Goal: Task Accomplishment & Management: Manage account settings

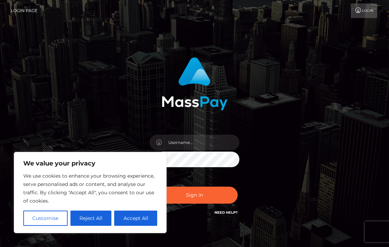
click at [276, 120] on div "Sign in" at bounding box center [194, 140] width 333 height 177
click at [137, 98] on div at bounding box center [194, 81] width 151 height 58
click at [86, 105] on div "Sign in" at bounding box center [194, 140] width 333 height 177
click at [254, 185] on div "Sign in" at bounding box center [194, 137] width 151 height 170
click at [126, 223] on button "Accept All" at bounding box center [135, 218] width 43 height 15
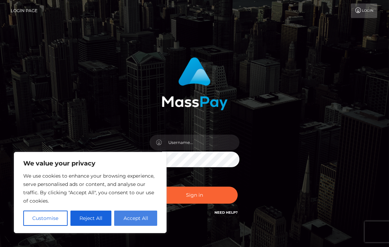
checkbox input "true"
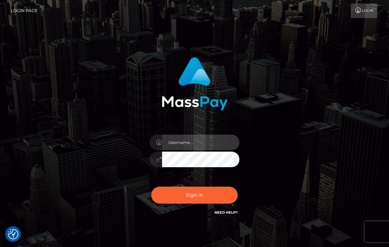
click at [207, 139] on input "text" at bounding box center [201, 143] width 78 height 16
type input "mntombikayise554@gmail.com"
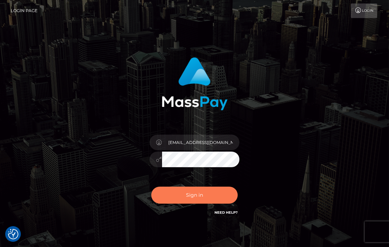
click at [188, 195] on button "Sign in" at bounding box center [194, 195] width 87 height 17
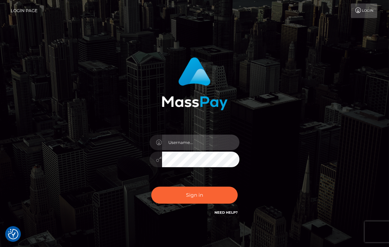
click at [205, 146] on input "text" at bounding box center [201, 143] width 78 height 16
type input "[EMAIL_ADDRESS][DOMAIN_NAME]"
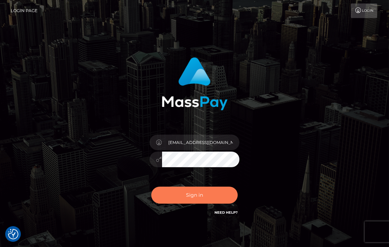
click at [169, 199] on button "Sign in" at bounding box center [194, 195] width 87 height 17
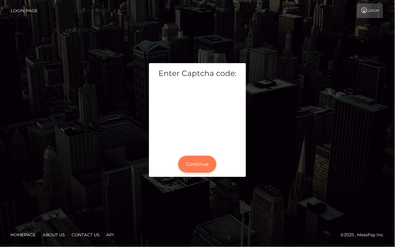
click at [205, 165] on button "Continue" at bounding box center [197, 164] width 38 height 17
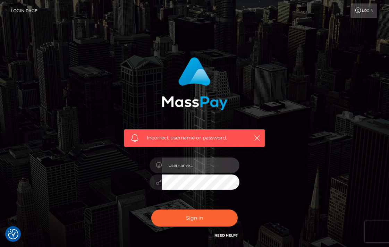
click at [205, 166] on input "text" at bounding box center [201, 166] width 78 height 16
type input "bookienzama@gmail.com"
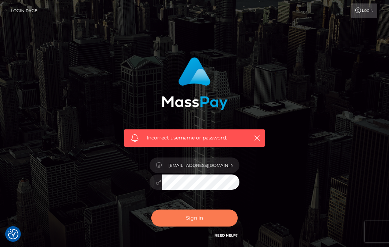
click at [175, 215] on button "Sign in" at bounding box center [194, 218] width 87 height 17
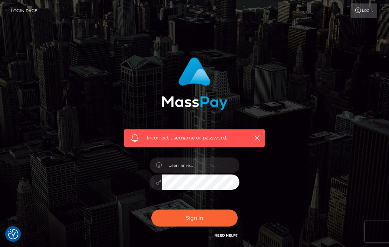
click at [22, 10] on link "Login Page" at bounding box center [24, 10] width 27 height 15
